Goal: Book appointment/travel/reservation

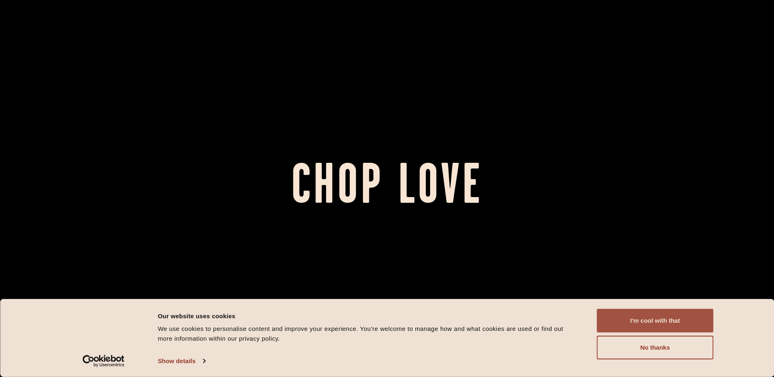
click at [669, 317] on button "I'm cool with that" at bounding box center [655, 321] width 117 height 24
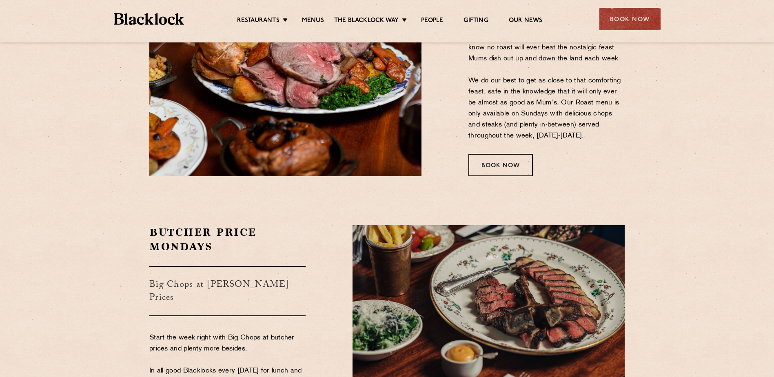
scroll to position [1409, 0]
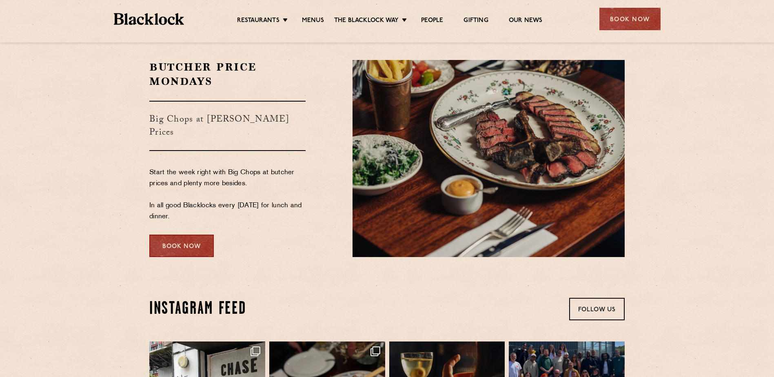
drag, startPoint x: 208, startPoint y: 226, endPoint x: 182, endPoint y: 233, distance: 27.1
click at [182, 234] on div "Book Now" at bounding box center [181, 245] width 64 height 22
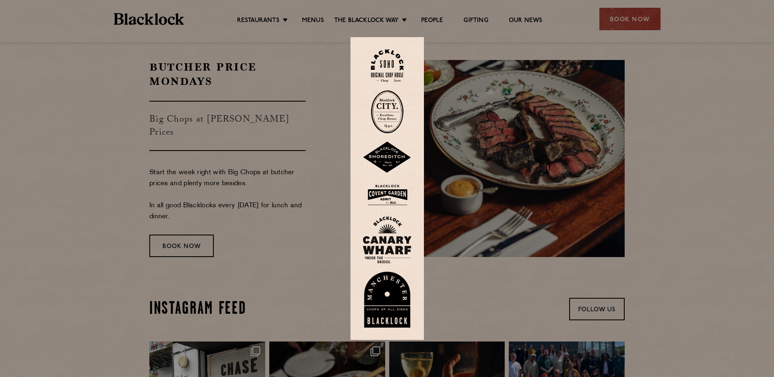
click at [389, 69] on img at bounding box center [387, 65] width 33 height 33
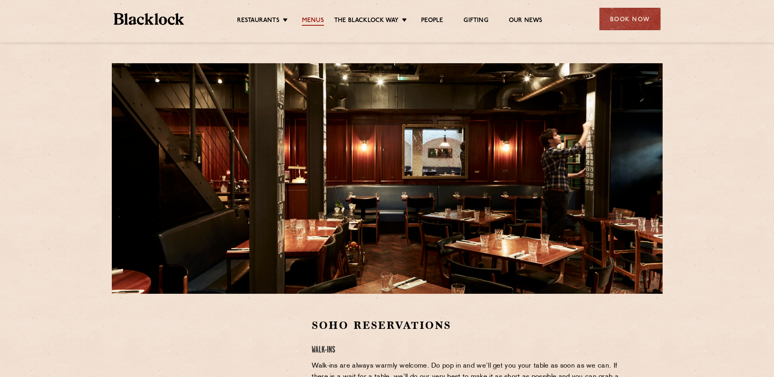
click at [317, 20] on link "Menus" at bounding box center [313, 21] width 22 height 9
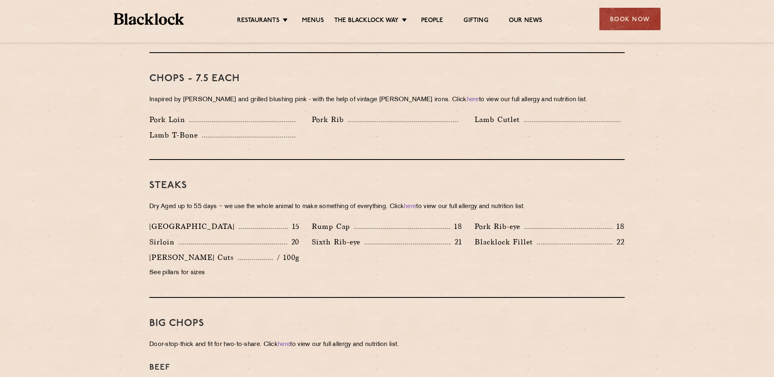
scroll to position [641, 0]
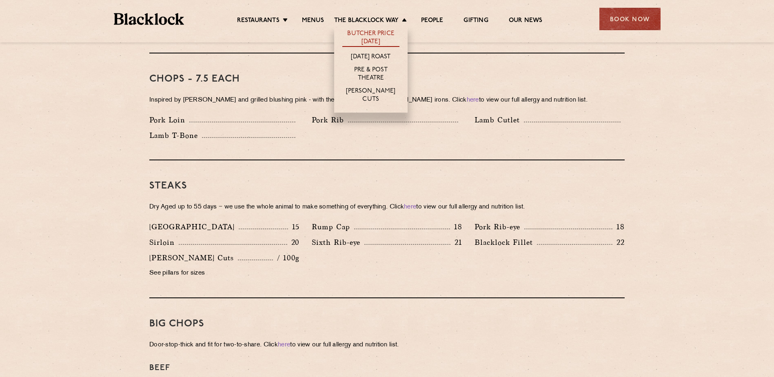
click at [367, 35] on link "Butcher Price [DATE]" at bounding box center [370, 38] width 57 height 17
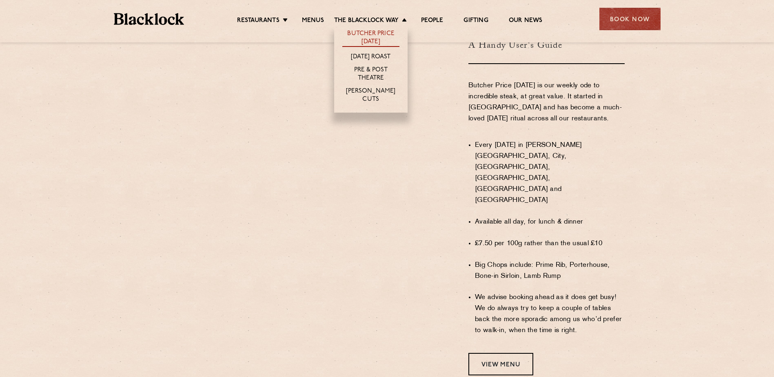
scroll to position [491, 0]
click at [374, 57] on link "[DATE] Roast" at bounding box center [371, 57] width 40 height 9
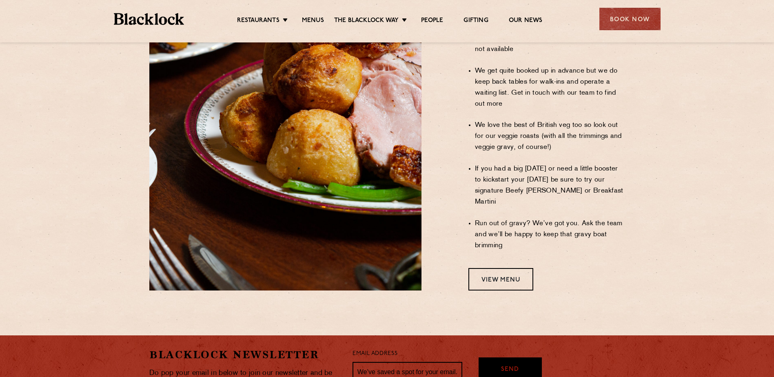
scroll to position [743, 0]
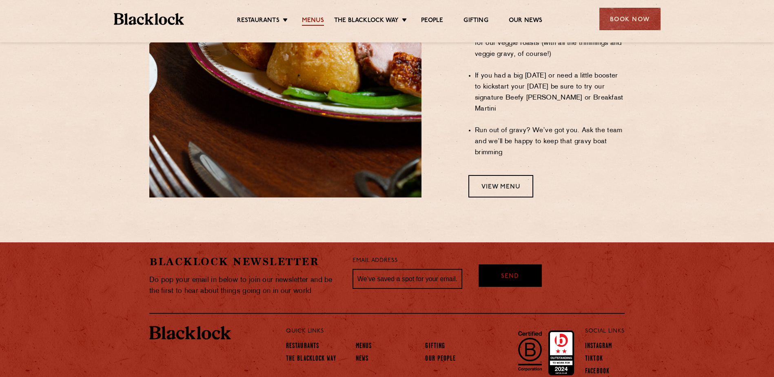
click at [321, 21] on link "Menus" at bounding box center [313, 21] width 22 height 9
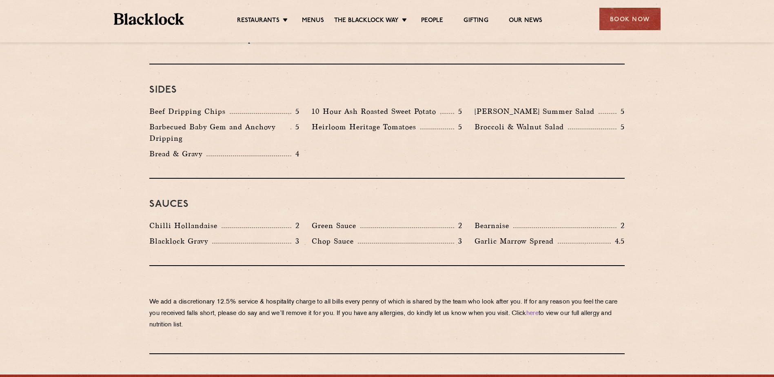
scroll to position [1230, 0]
